Goal: Task Accomplishment & Management: Manage account settings

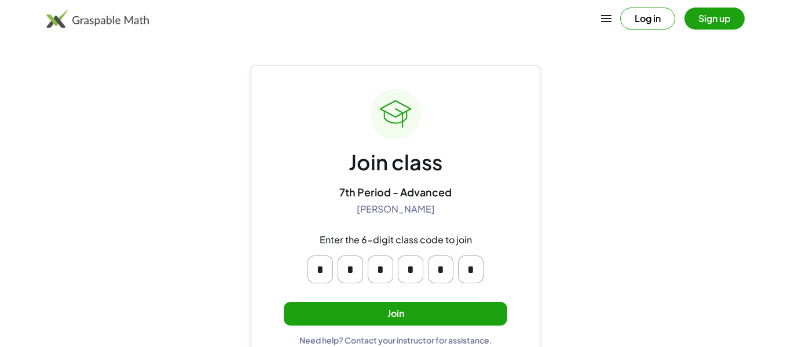
click at [428, 315] on button "Join" at bounding box center [395, 314] width 223 height 24
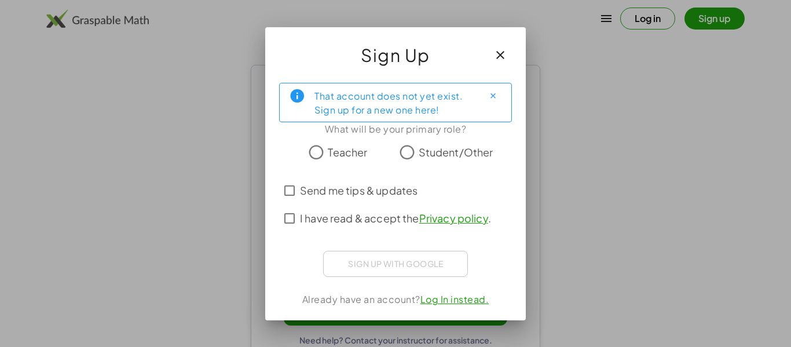
click at [429, 153] on span "Student/Other" at bounding box center [455, 152] width 75 height 16
click at [389, 222] on span "I have read & accept the Privacy policy ." at bounding box center [395, 218] width 191 height 16
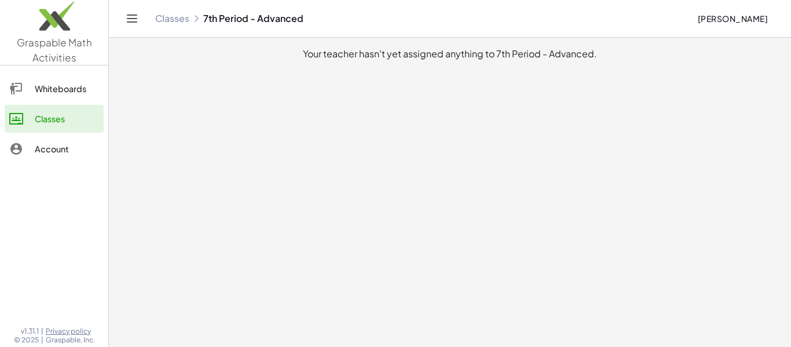
drag, startPoint x: 306, startPoint y: 57, endPoint x: 668, endPoint y: 71, distance: 362.6
click at [668, 71] on main "Your teacher hasn't yet assigned anything to 7th Period - Advanced." at bounding box center [450, 173] width 682 height 347
click at [54, 112] on div "Classes" at bounding box center [67, 119] width 64 height 14
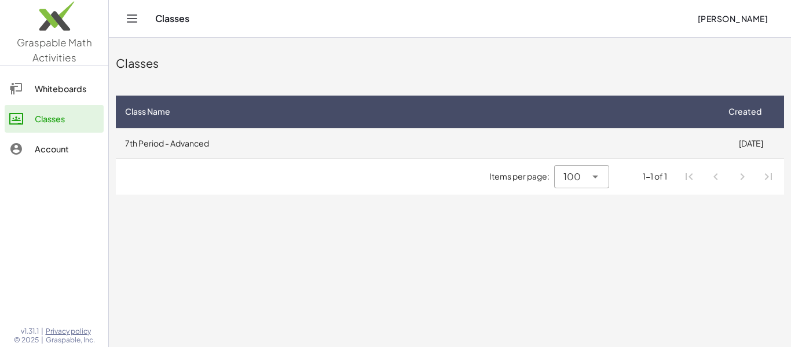
click at [197, 147] on td "7th Period - Advanced" at bounding box center [416, 143] width 601 height 30
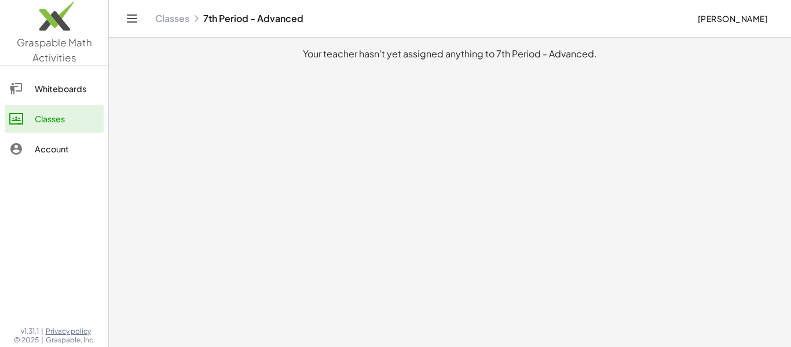
click at [87, 87] on div "Whiteboards" at bounding box center [67, 89] width 64 height 14
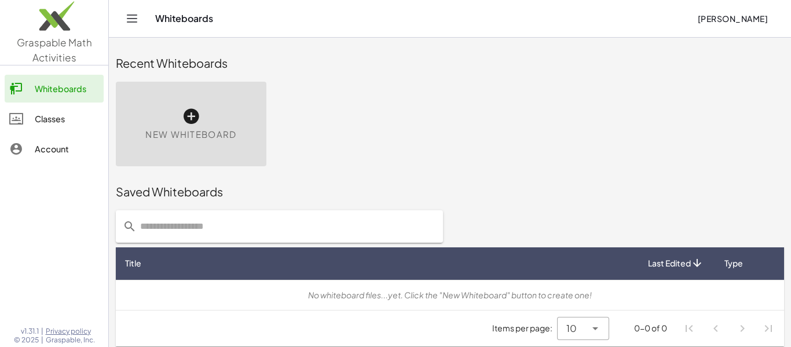
scroll to position [6, 0]
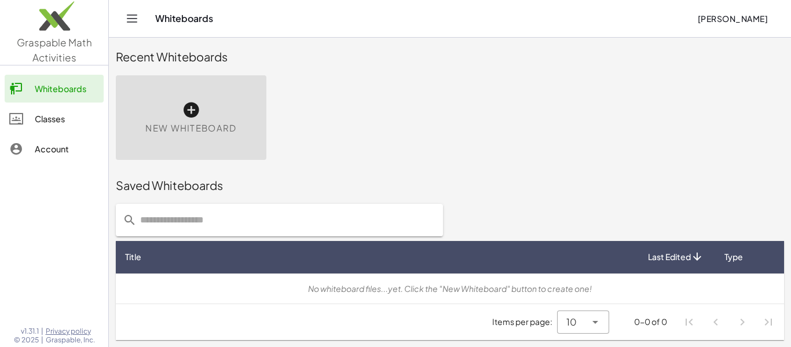
click at [71, 143] on div "Account" at bounding box center [67, 149] width 64 height 14
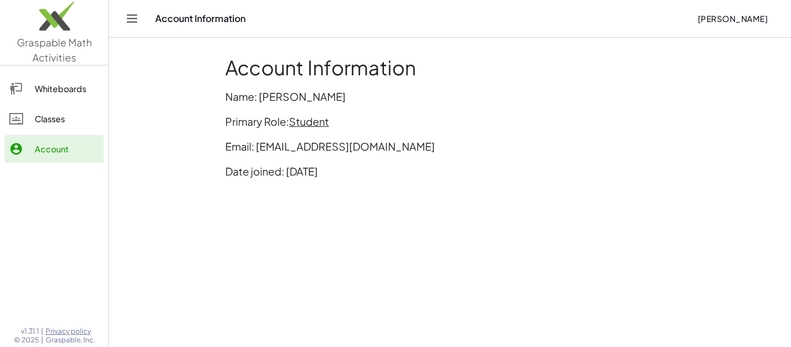
click at [314, 123] on span "Student" at bounding box center [309, 121] width 40 height 13
click at [314, 120] on span "Student" at bounding box center [309, 121] width 40 height 13
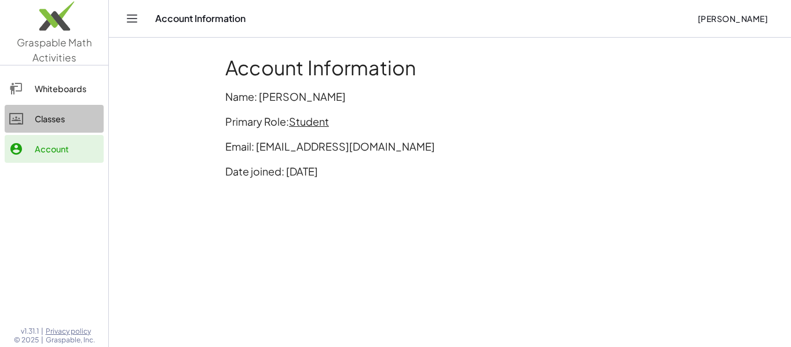
click at [65, 127] on link "Classes" at bounding box center [54, 119] width 99 height 28
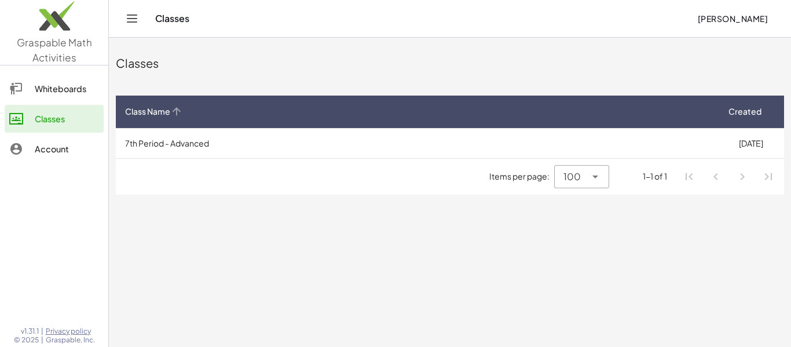
click at [146, 104] on th "Class Name" at bounding box center [416, 112] width 601 height 32
click at [171, 104] on th "Class Name" at bounding box center [416, 112] width 601 height 32
click at [178, 115] on icon at bounding box center [176, 111] width 12 height 12
click at [178, 116] on icon at bounding box center [176, 111] width 12 height 12
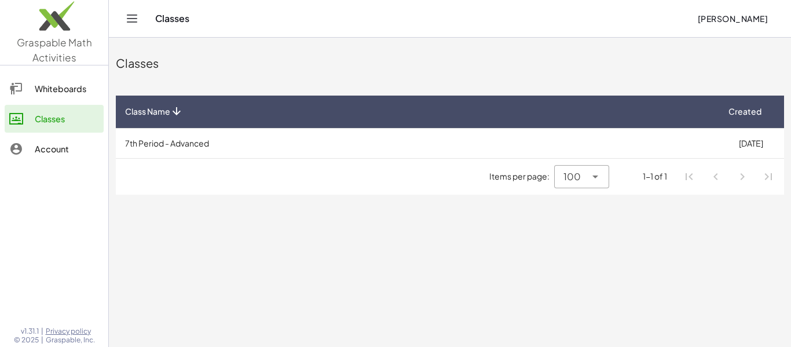
click at [178, 116] on icon at bounding box center [176, 111] width 12 height 12
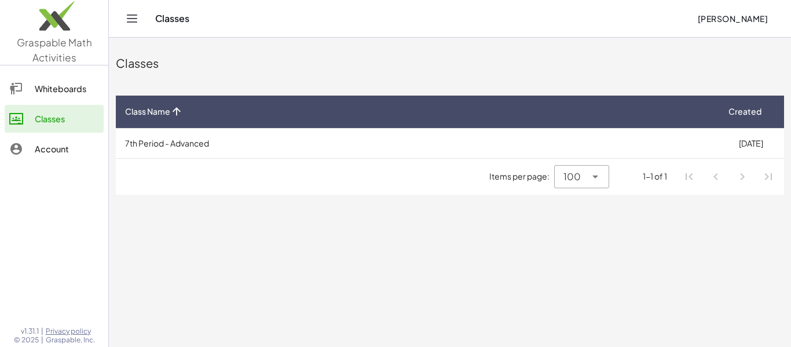
click at [178, 116] on icon at bounding box center [176, 111] width 12 height 12
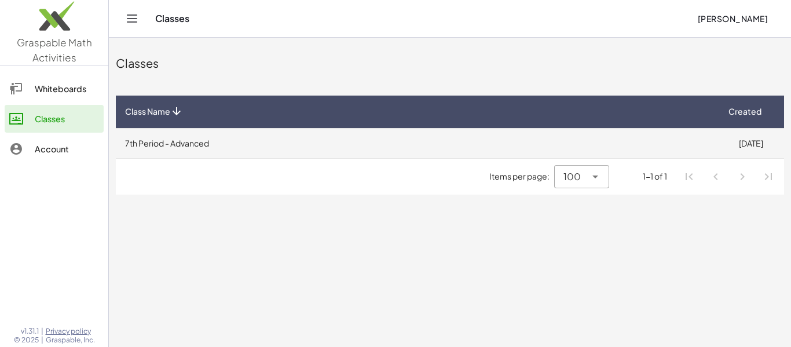
click at [192, 142] on td "7th Period - Advanced" at bounding box center [416, 143] width 601 height 30
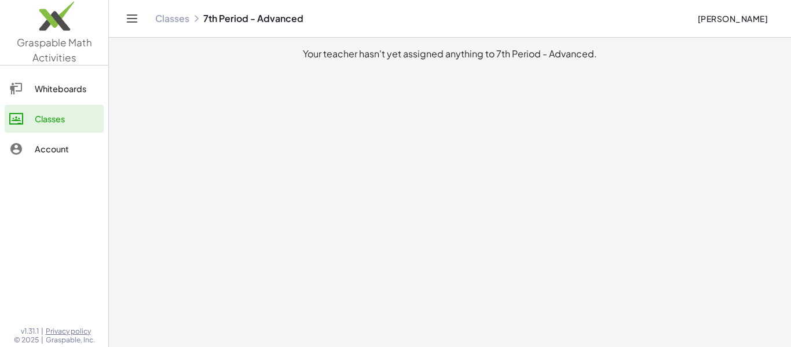
click at [87, 117] on div "Classes" at bounding box center [67, 119] width 64 height 14
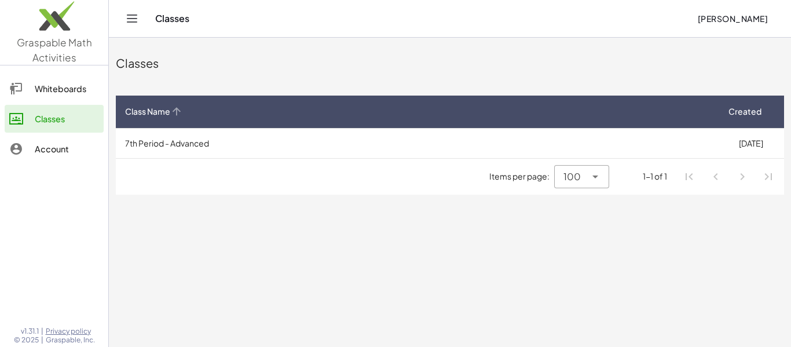
click at [163, 113] on span "Class Name" at bounding box center [147, 111] width 45 height 12
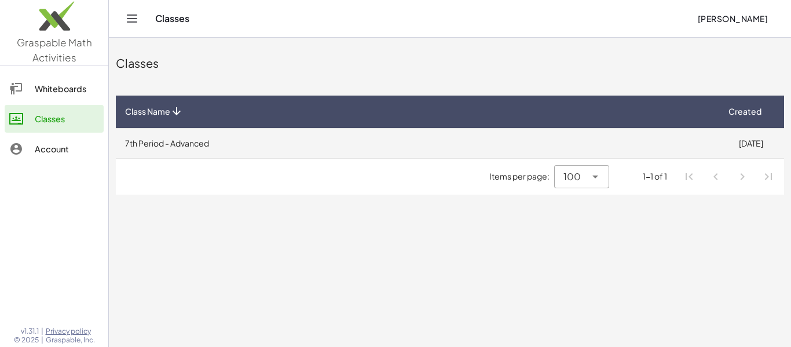
click at [282, 130] on td "7th Period - Advanced" at bounding box center [416, 143] width 601 height 30
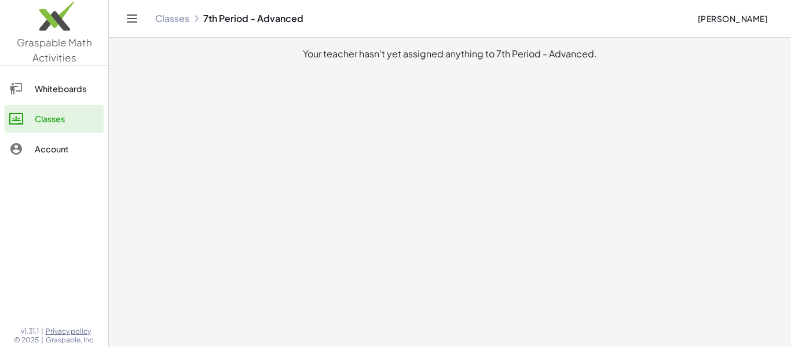
click at [0, 129] on div "Whiteboards Classes Account" at bounding box center [54, 120] width 108 height 100
click at [16, 122] on icon at bounding box center [16, 119] width 14 height 14
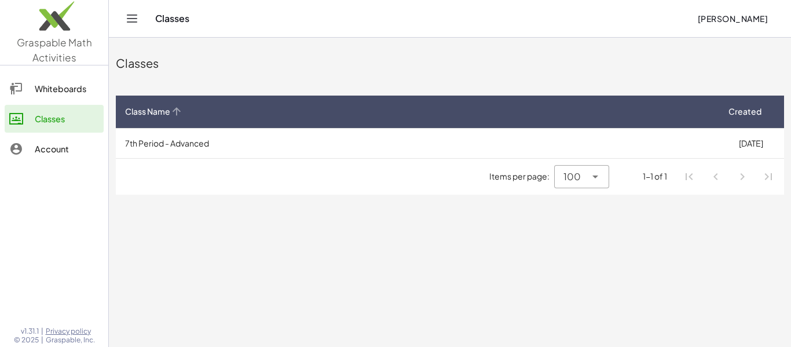
click at [199, 106] on div "Class Name" at bounding box center [416, 111] width 583 height 12
click at [752, 117] on span "Created" at bounding box center [744, 111] width 33 height 12
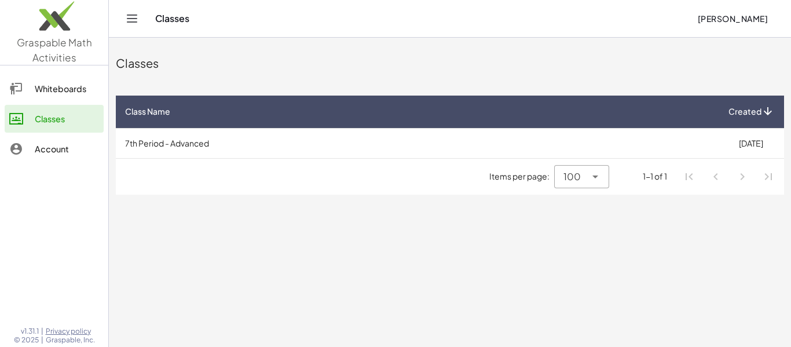
click at [752, 117] on span "Created" at bounding box center [744, 111] width 33 height 12
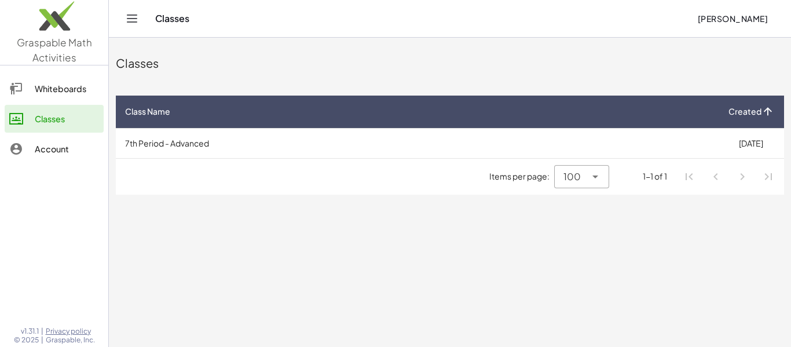
click at [752, 117] on span "Created" at bounding box center [744, 111] width 33 height 12
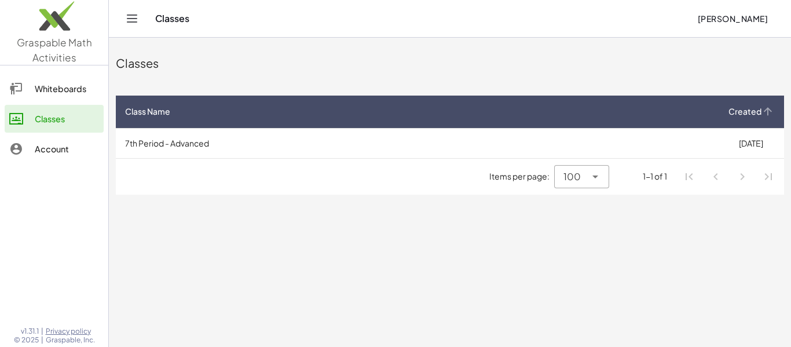
click at [752, 117] on span "Created" at bounding box center [744, 111] width 33 height 12
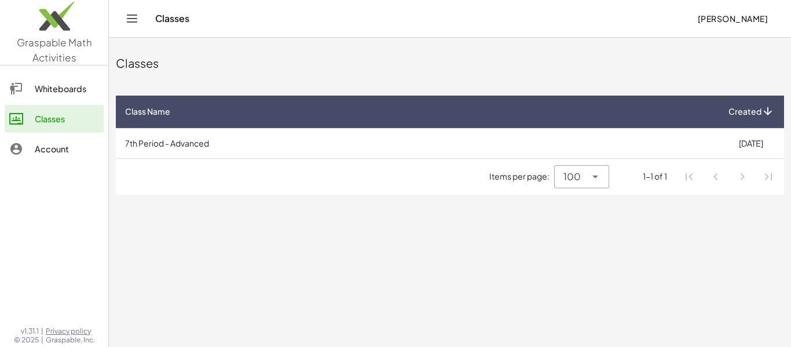
click at [752, 117] on span "Created" at bounding box center [744, 111] width 33 height 12
click at [367, 114] on div "Class Name" at bounding box center [416, 111] width 583 height 12
click at [377, 245] on main "Classes Class Name Created 7th Period - Advanced [DATE] Items per page: 100 ***…" at bounding box center [450, 173] width 682 height 347
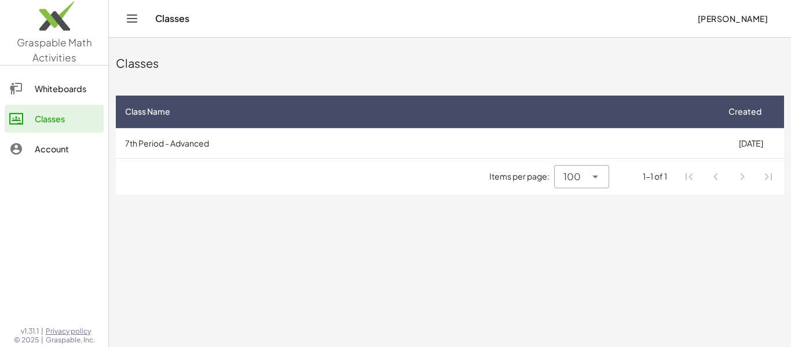
click at [380, 248] on main "Classes Class Name Created 7th Period - Advanced [DATE] Items per page: 100 ***…" at bounding box center [450, 173] width 682 height 347
click at [582, 167] on div "100 ***" at bounding box center [569, 176] width 31 height 23
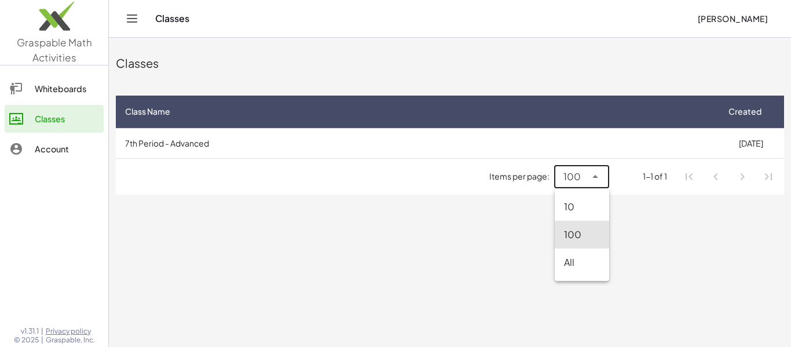
click at [582, 172] on div "100 ***" at bounding box center [569, 176] width 31 height 23
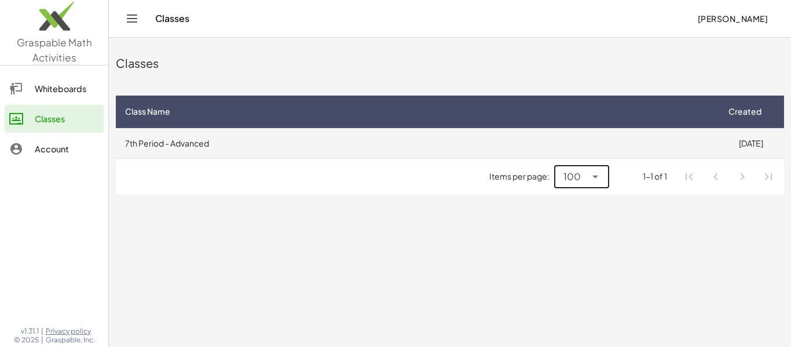
click at [550, 130] on td "7th Period - Advanced" at bounding box center [416, 143] width 601 height 30
